Goal: Find specific page/section: Find specific page/section

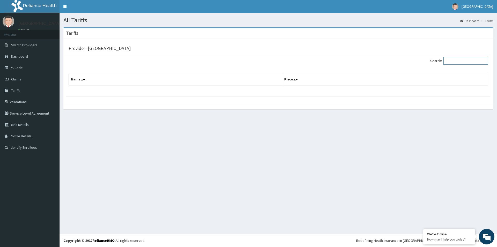
click at [450, 60] on input "Search:" at bounding box center [465, 61] width 44 height 8
click at [20, 88] on span "Tariffs" at bounding box center [15, 90] width 9 height 5
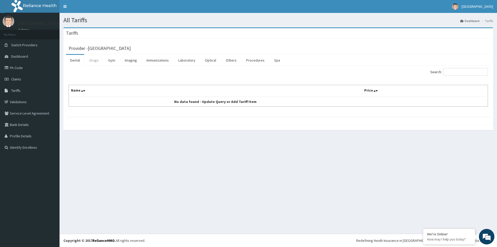
click at [91, 60] on link "Drugs" at bounding box center [93, 60] width 17 height 11
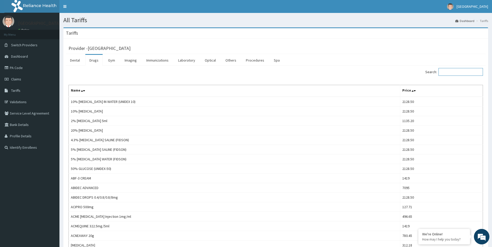
click at [457, 74] on input "Search:" at bounding box center [461, 72] width 44 height 8
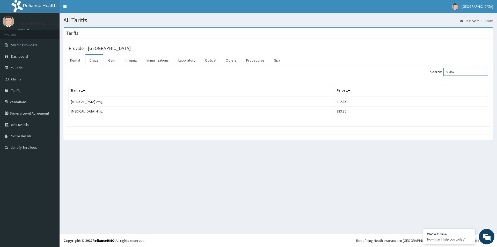
type input "SIRDA"
